Goal: Complete application form

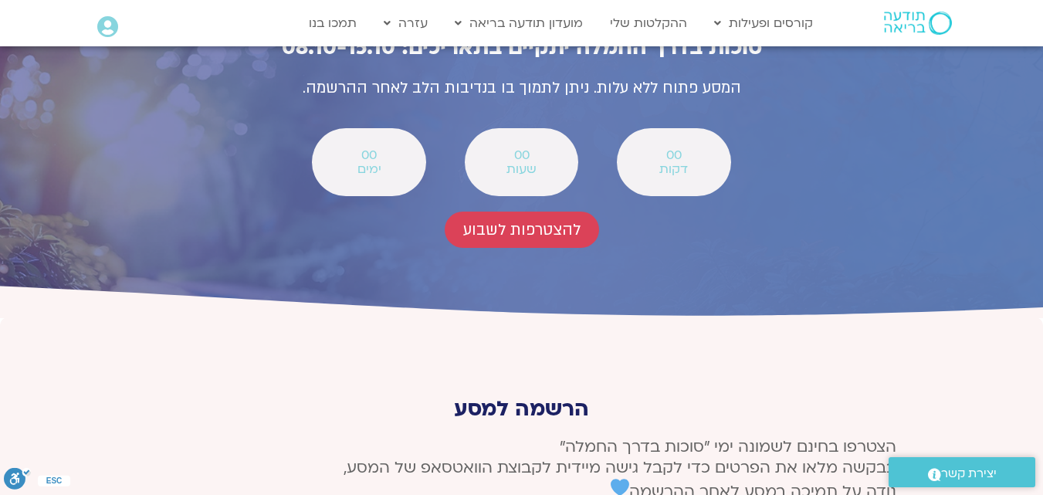
scroll to position [5710, 0]
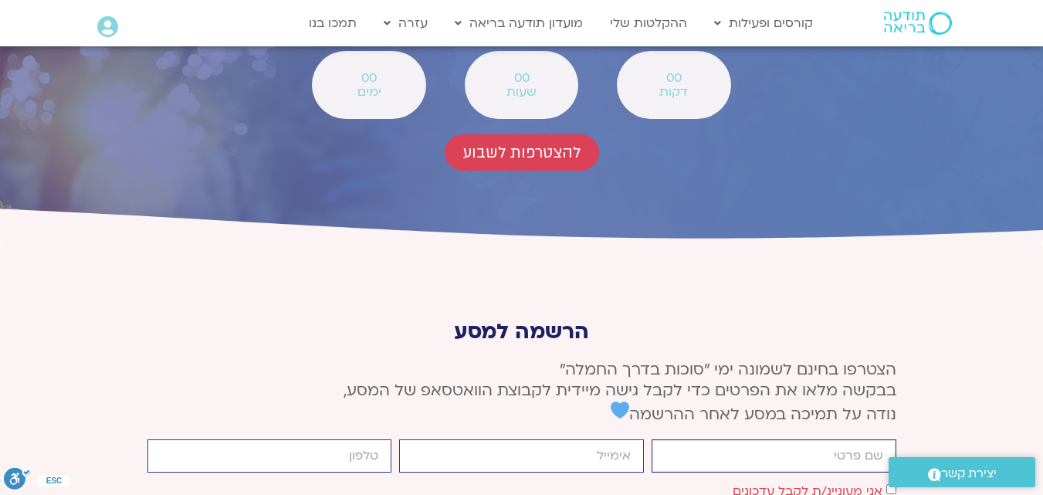
click at [875, 439] on input "firstname" at bounding box center [773, 455] width 245 height 33
type input "[PERSON_NAME]"
click at [590, 439] on input "email" at bounding box center [521, 455] width 245 height 33
type input "[EMAIL_ADDRESS][DOMAIN_NAME]"
click at [362, 439] on input "cellphone" at bounding box center [269, 455] width 245 height 33
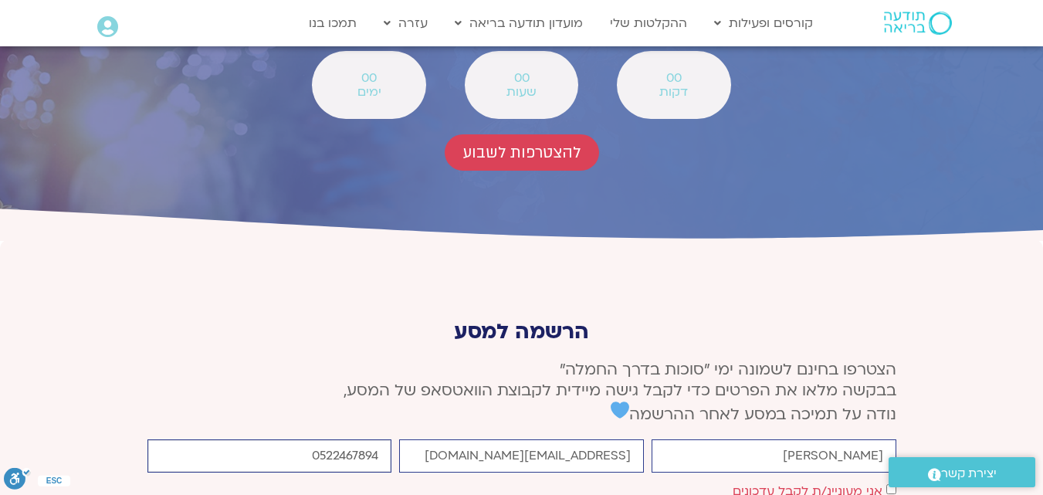
type input "0522467894"
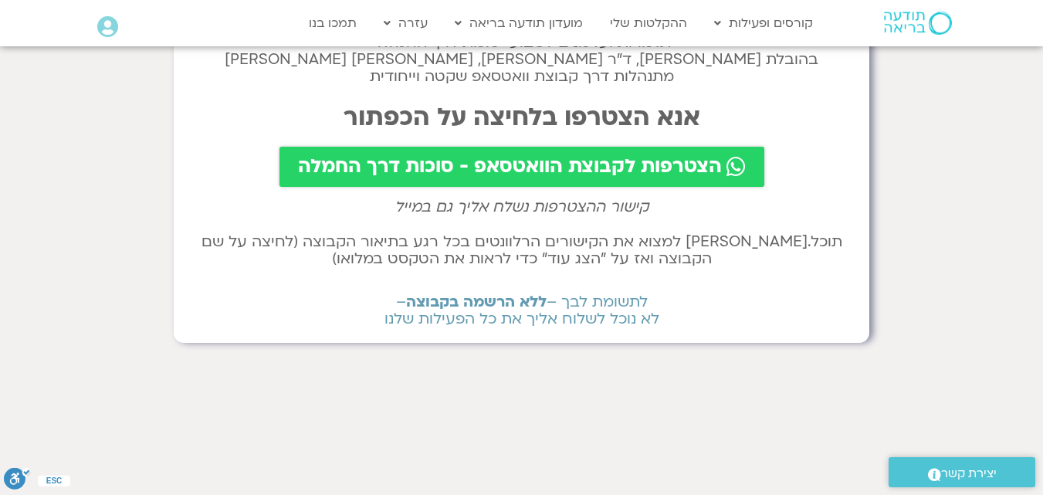
scroll to position [77, 0]
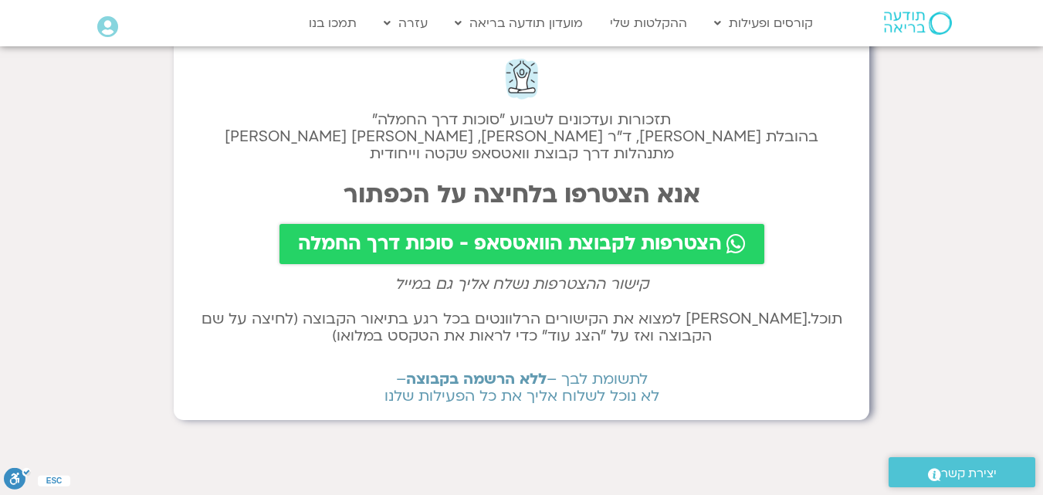
click at [599, 240] on span "הצטרפות לקבוצת הוואטסאפ - סוכות דרך החמלה" at bounding box center [510, 244] width 424 height 22
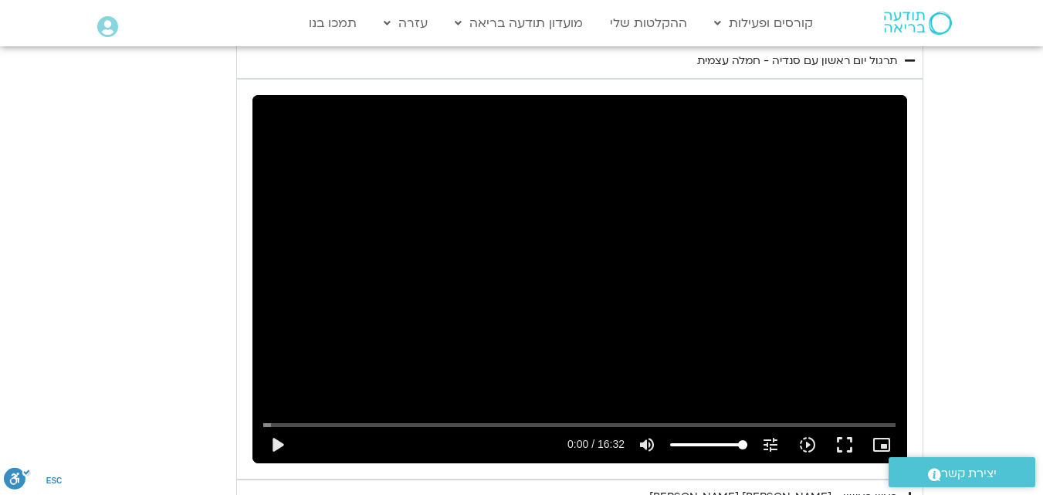
scroll to position [1833, 0]
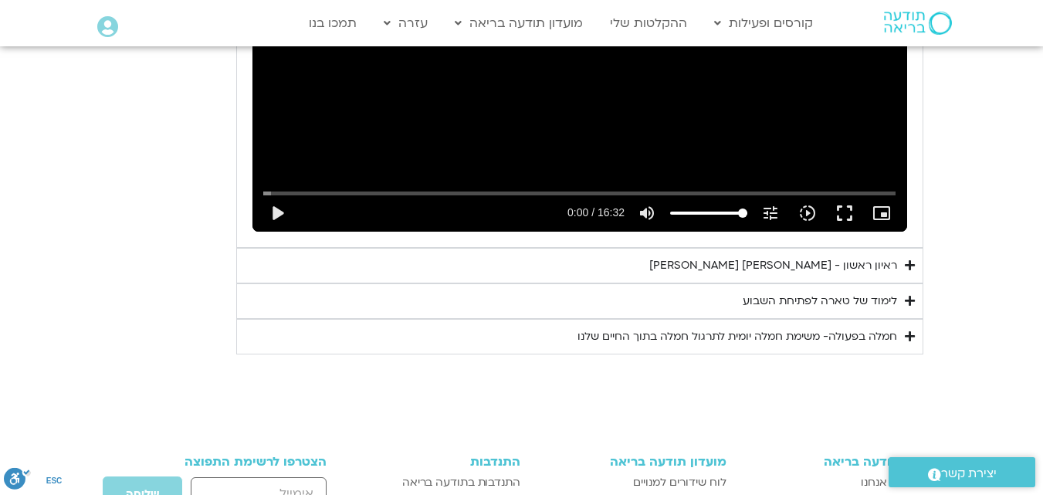
click at [908, 265] on icon "Accordion. Open links with Enter or Space, close with Escape, and navigate with…" at bounding box center [909, 265] width 10 height 12
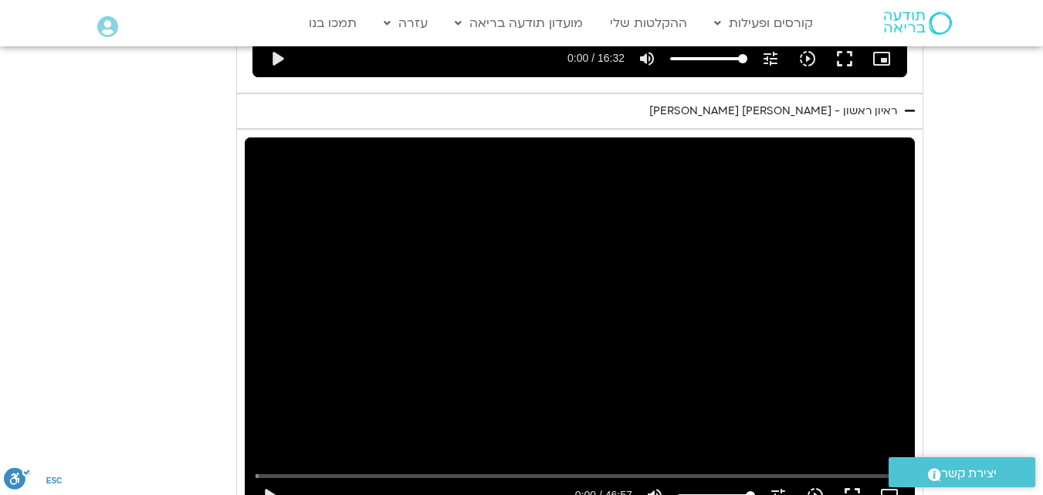
scroll to position [2142, 0]
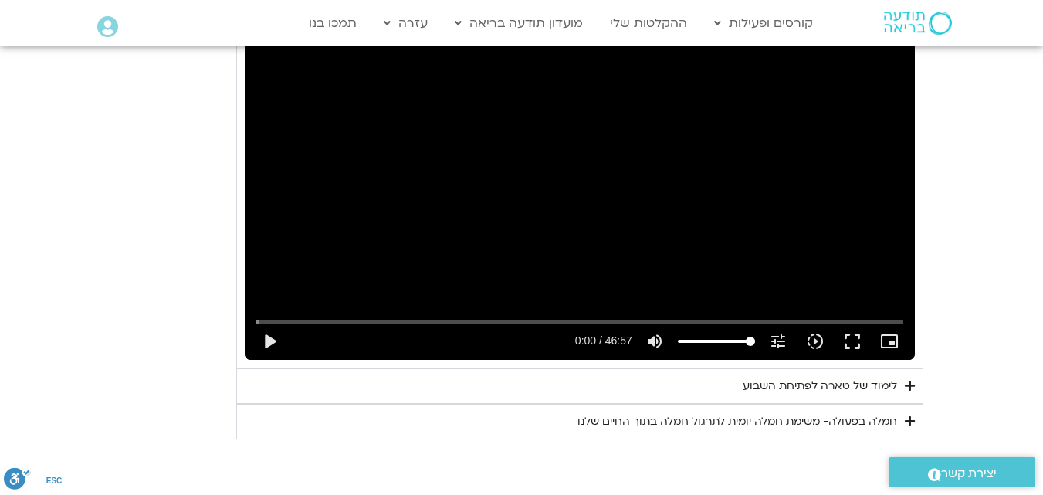
click at [907, 385] on icon "Accordion. Open links with Enter or Space, close with Escape, and navigate with…" at bounding box center [909, 386] width 10 height 12
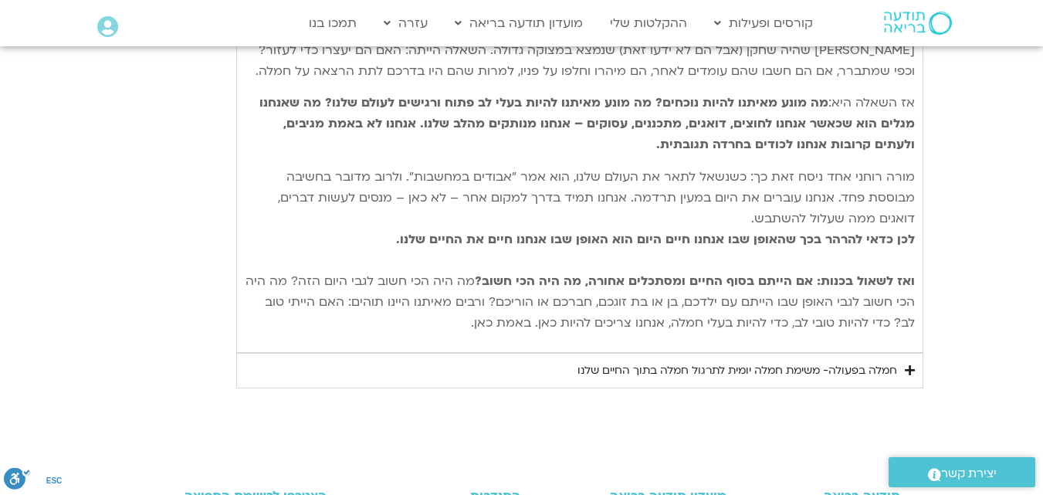
scroll to position [2759, 0]
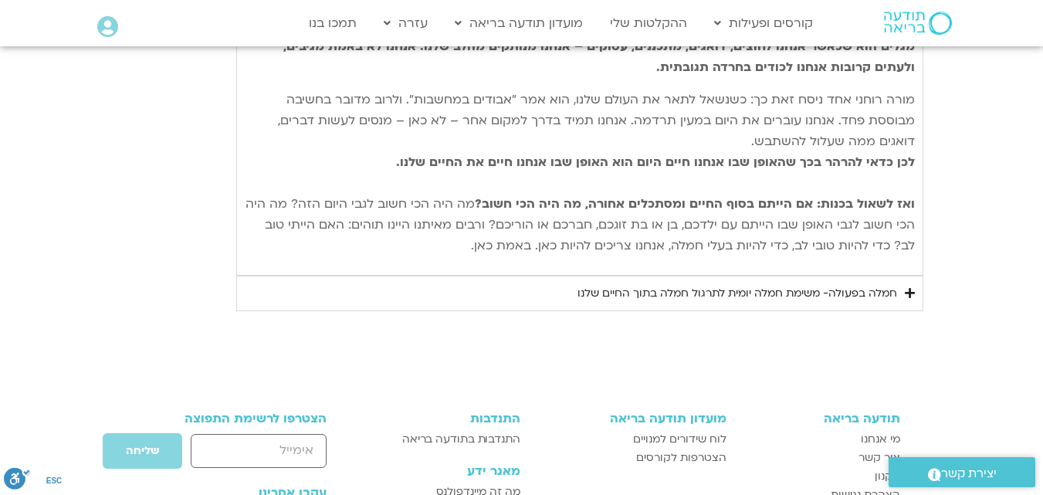
click at [910, 292] on icon "Accordion. Open links with Enter or Space, close with Escape, and navigate with…" at bounding box center [909, 293] width 10 height 12
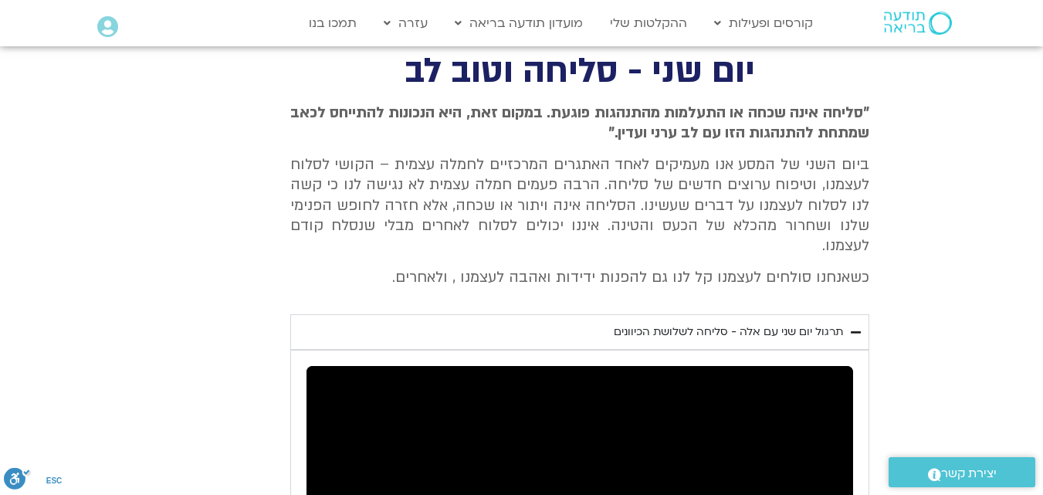
scroll to position [522, 0]
